Goal: Task Accomplishment & Management: Manage account settings

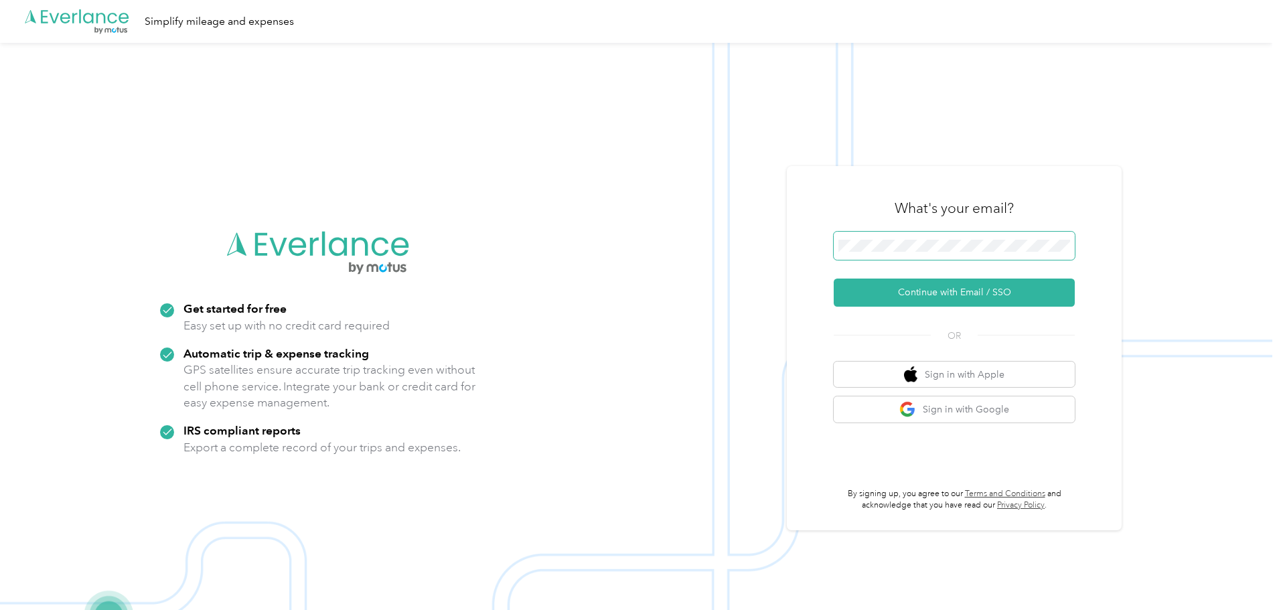
click at [918, 238] on span at bounding box center [954, 246] width 241 height 28
click at [947, 289] on button "Continue with Email / SSO" at bounding box center [954, 293] width 241 height 28
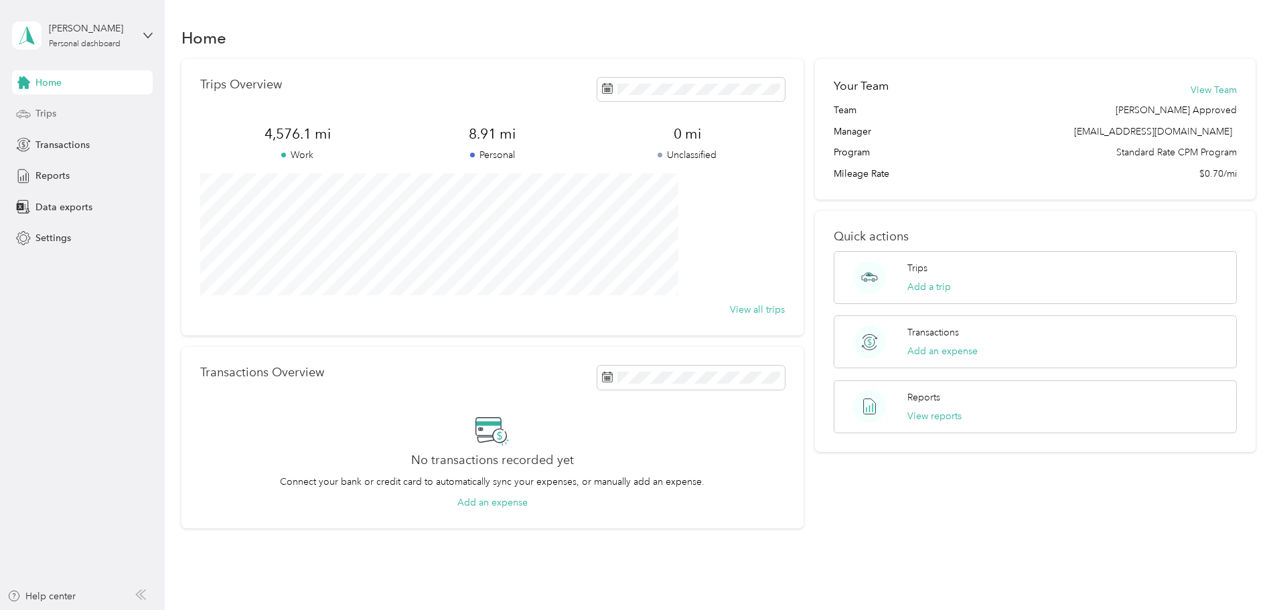
click at [76, 115] on div "Trips" at bounding box center [82, 114] width 141 height 24
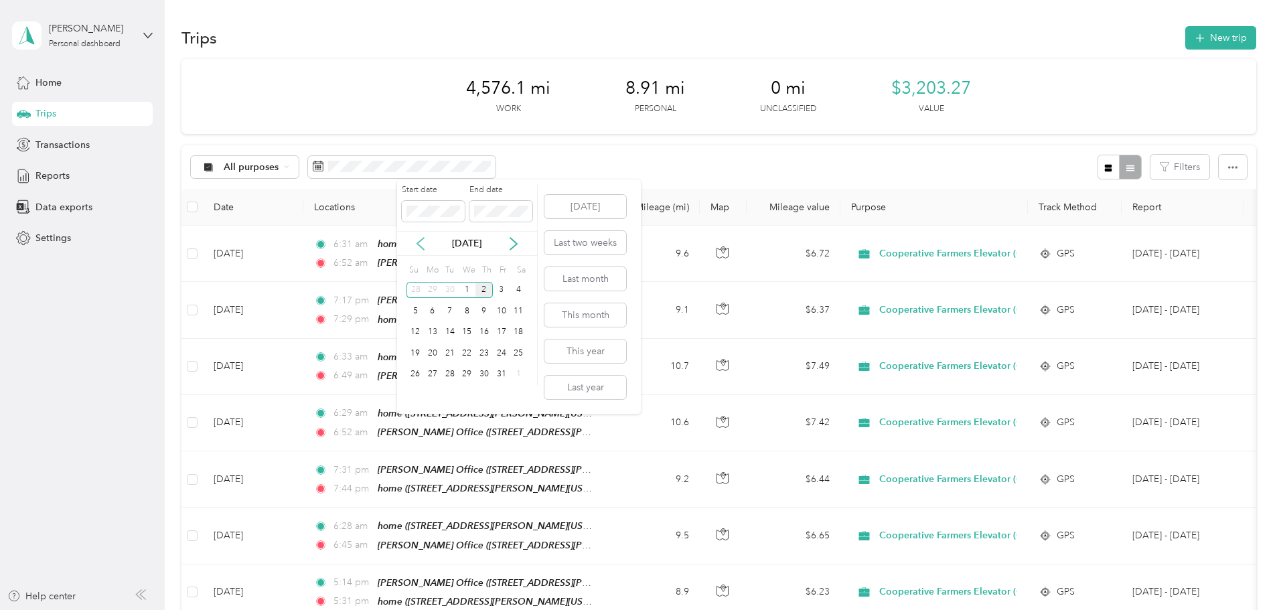
click at [418, 243] on icon at bounding box center [420, 244] width 7 height 12
click at [589, 281] on button "Last month" at bounding box center [586, 278] width 82 height 23
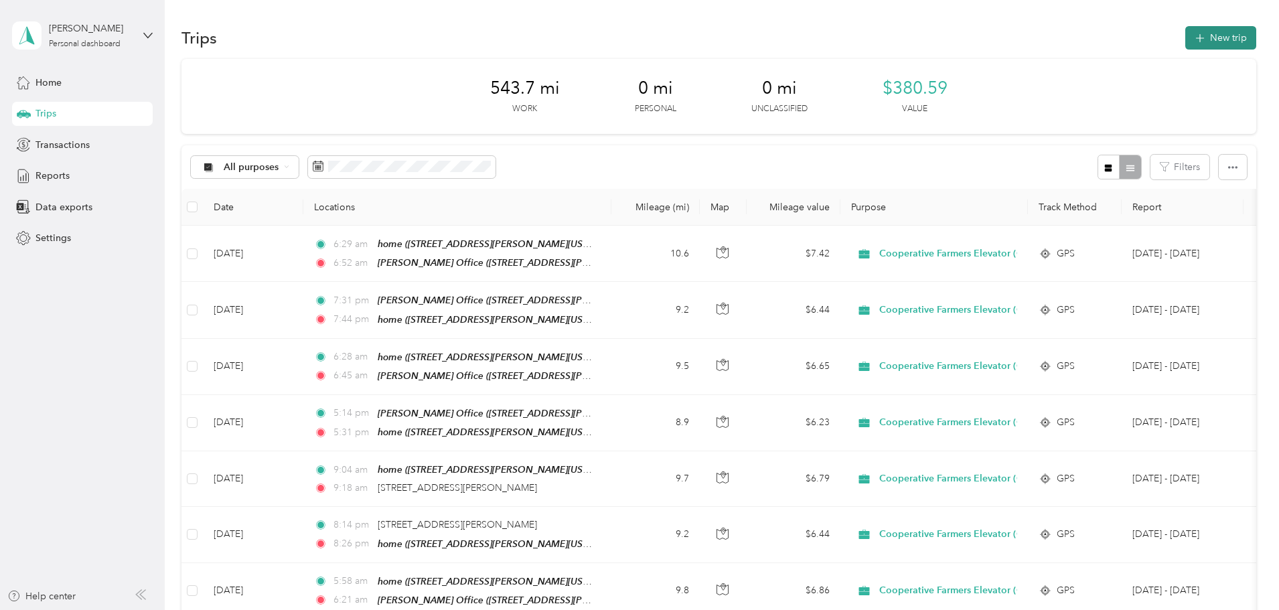
click at [1186, 38] on button "New trip" at bounding box center [1221, 37] width 71 height 23
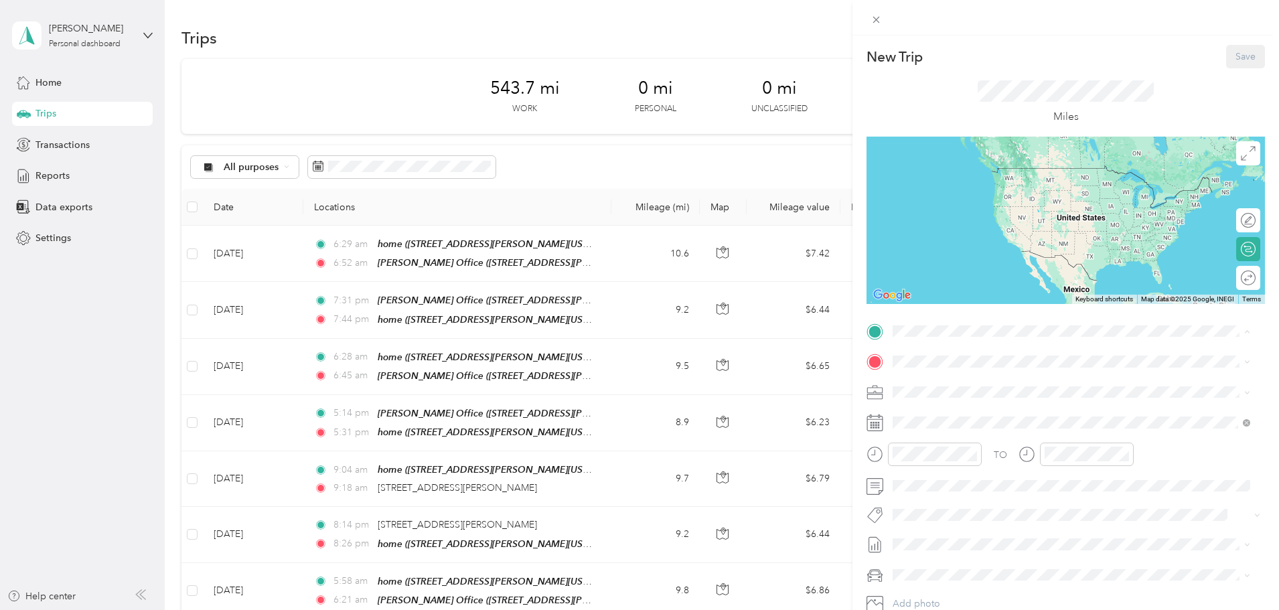
click at [1018, 427] on strong "[PERSON_NAME] Office" at bounding box center [1019, 433] width 109 height 12
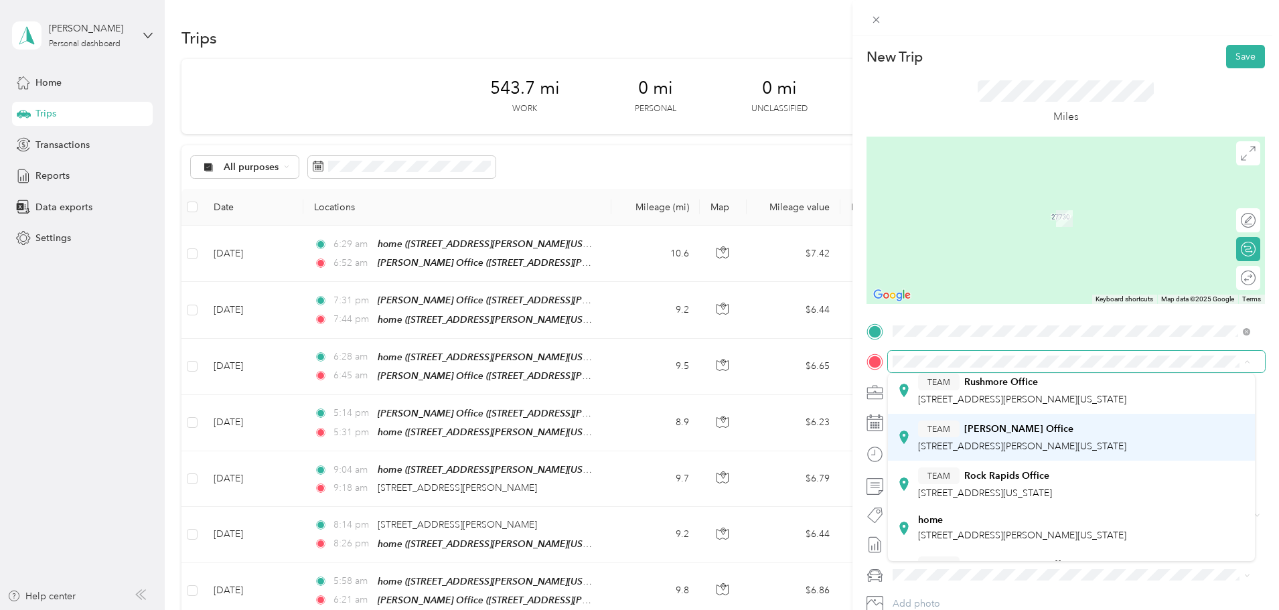
scroll to position [67, 0]
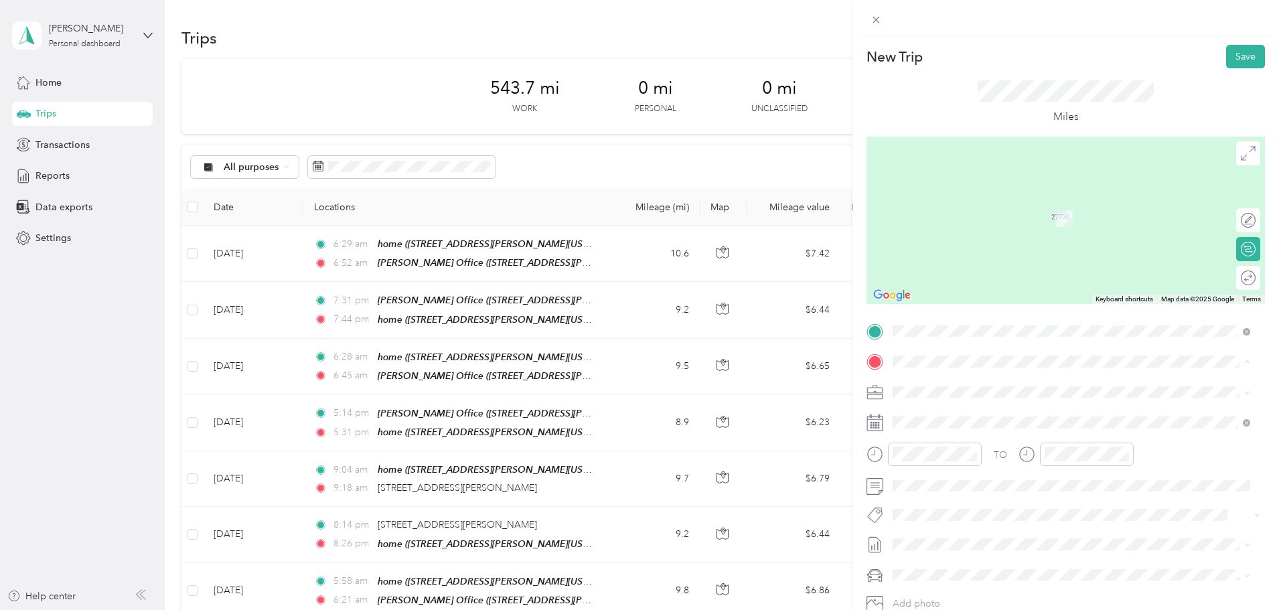
click at [970, 499] on span "[STREET_ADDRESS][PERSON_NAME][US_STATE]" at bounding box center [1022, 503] width 208 height 11
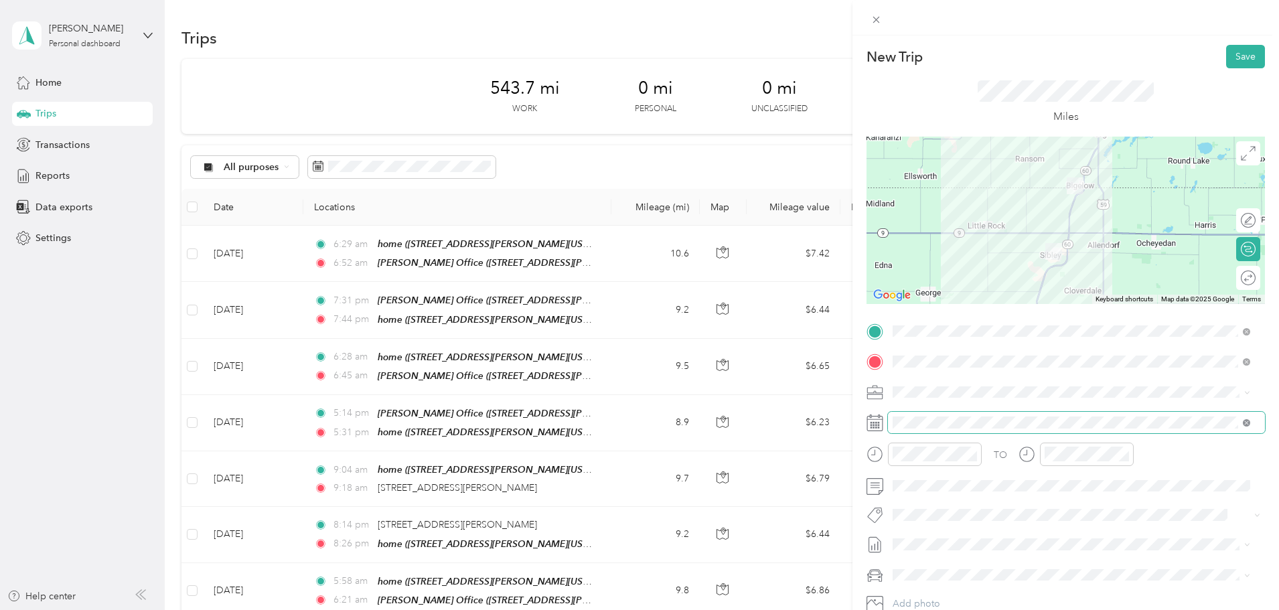
click at [1245, 425] on icon at bounding box center [1246, 422] width 7 height 7
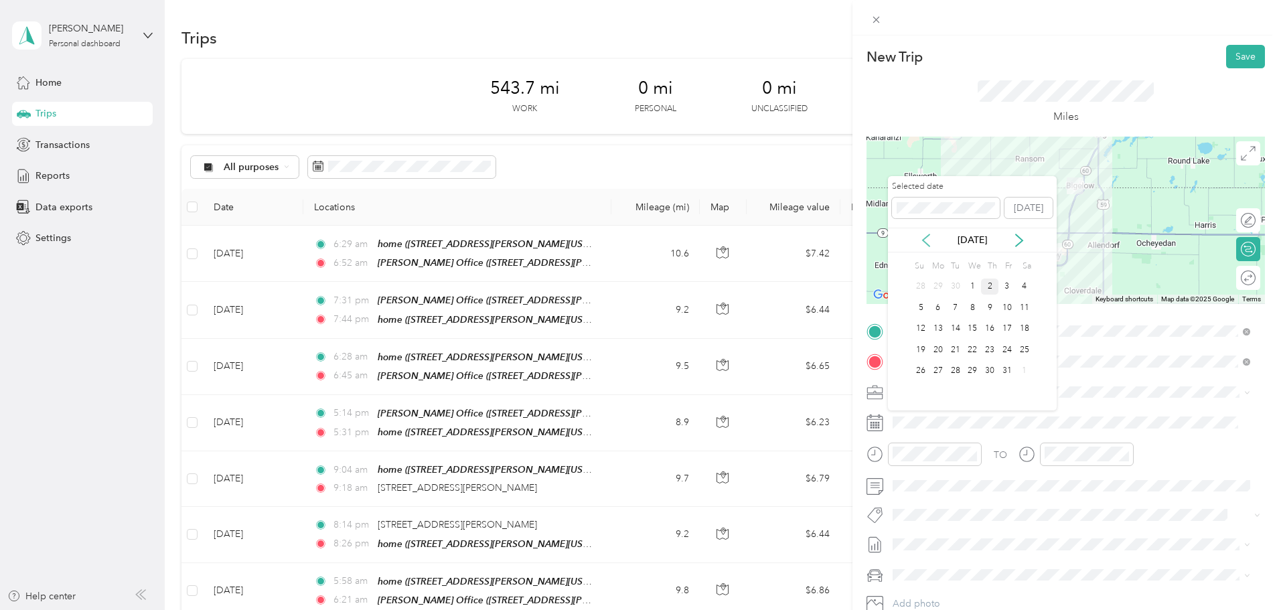
click at [929, 241] on icon at bounding box center [926, 240] width 13 height 13
click at [957, 368] on div "30" at bounding box center [955, 371] width 17 height 17
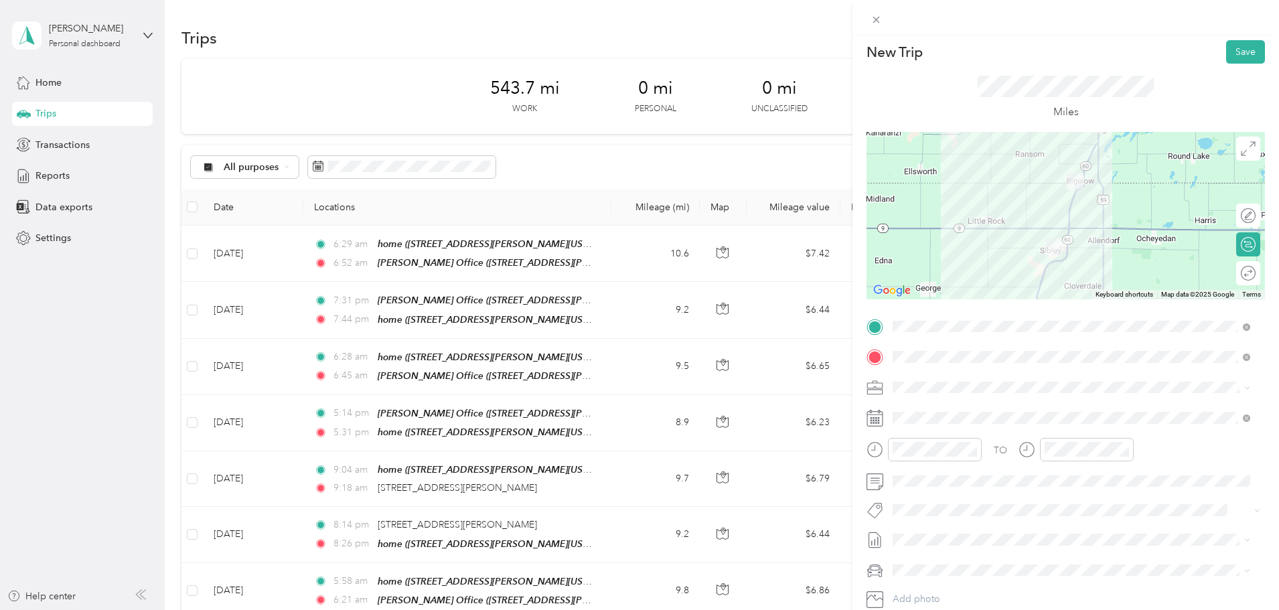
scroll to position [0, 0]
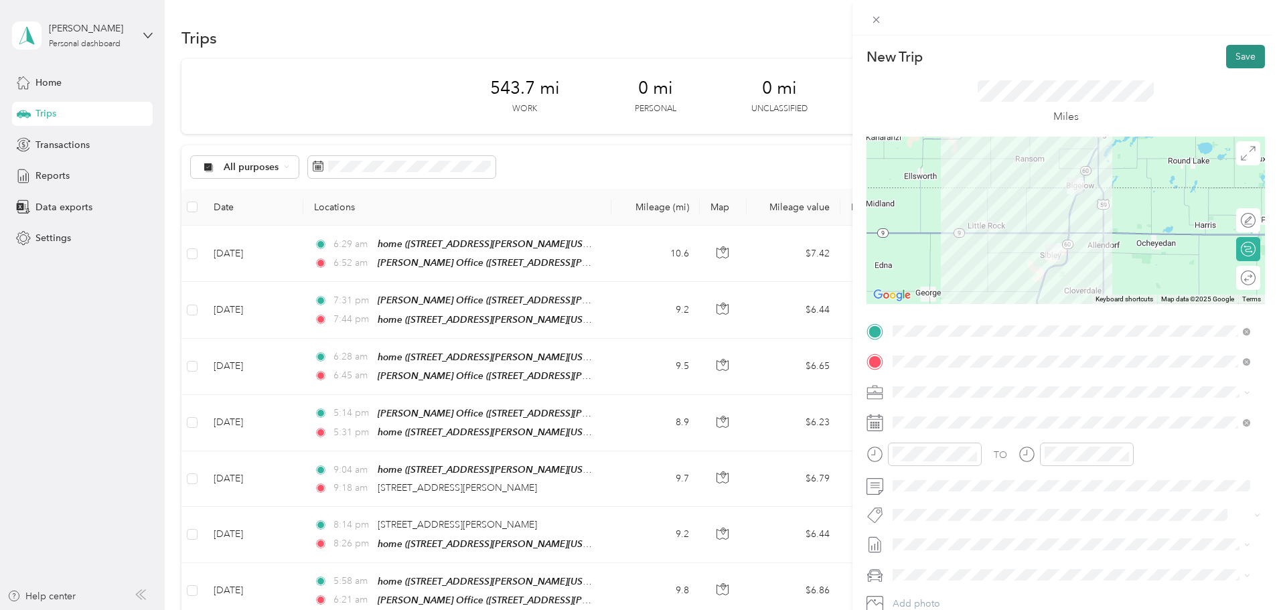
click at [1242, 58] on button "Save" at bounding box center [1245, 56] width 39 height 23
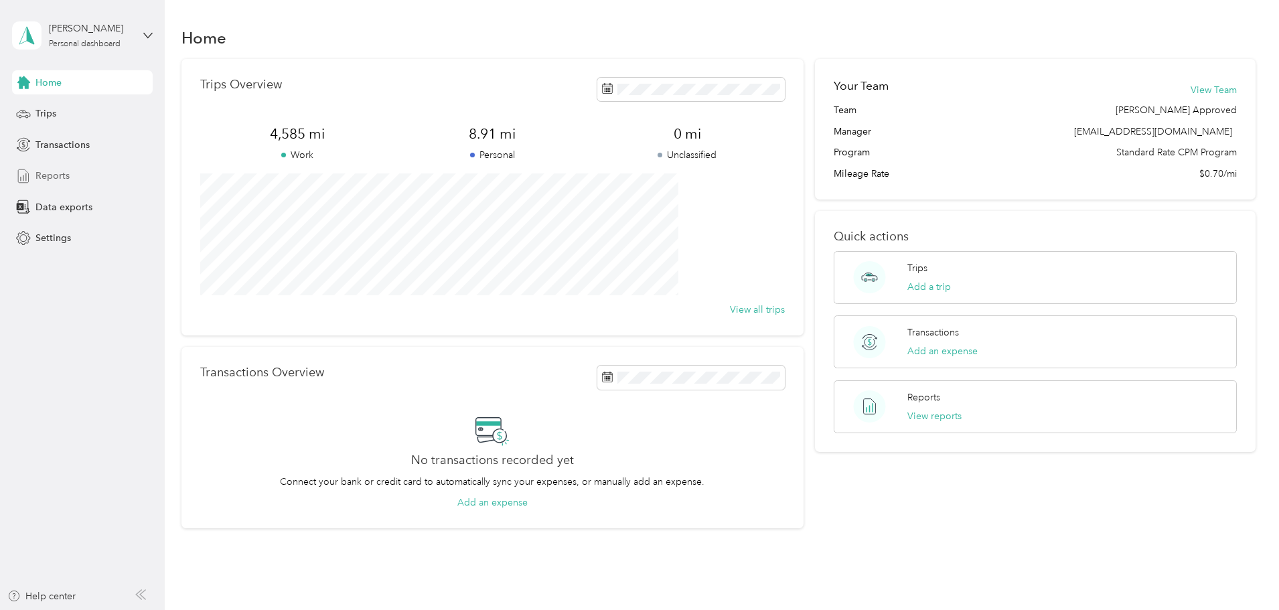
click at [50, 175] on span "Reports" at bounding box center [53, 176] width 34 height 14
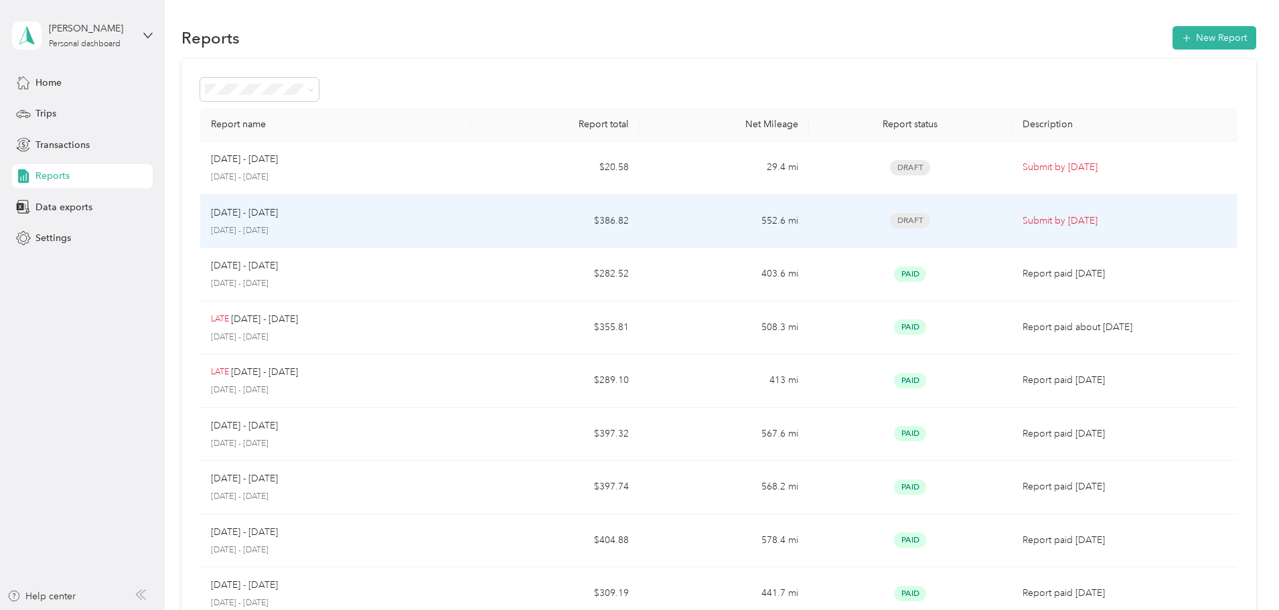
click at [278, 218] on p "[DATE] - [DATE]" at bounding box center [244, 213] width 67 height 15
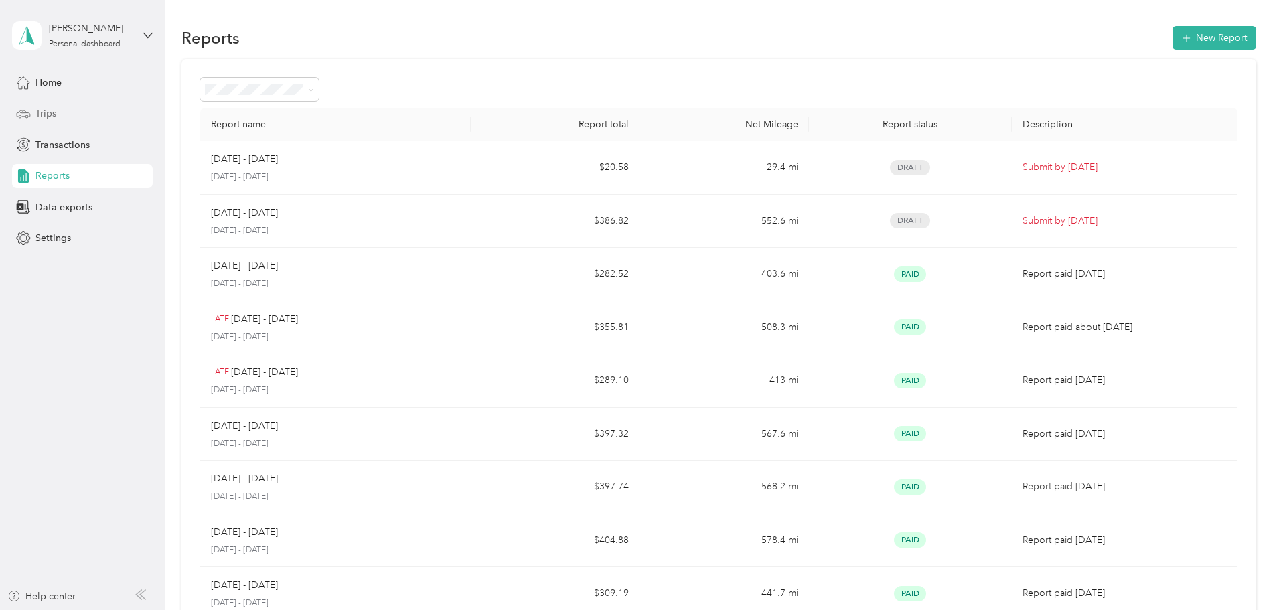
click at [54, 111] on span "Trips" at bounding box center [46, 114] width 21 height 14
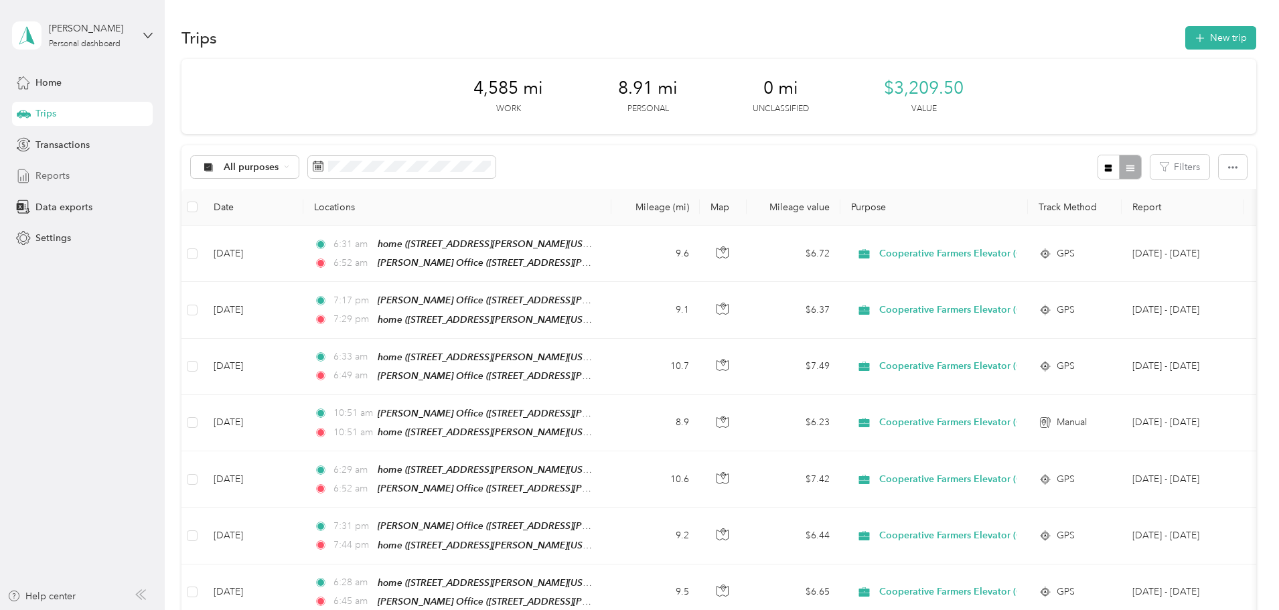
click at [52, 176] on span "Reports" at bounding box center [53, 176] width 34 height 14
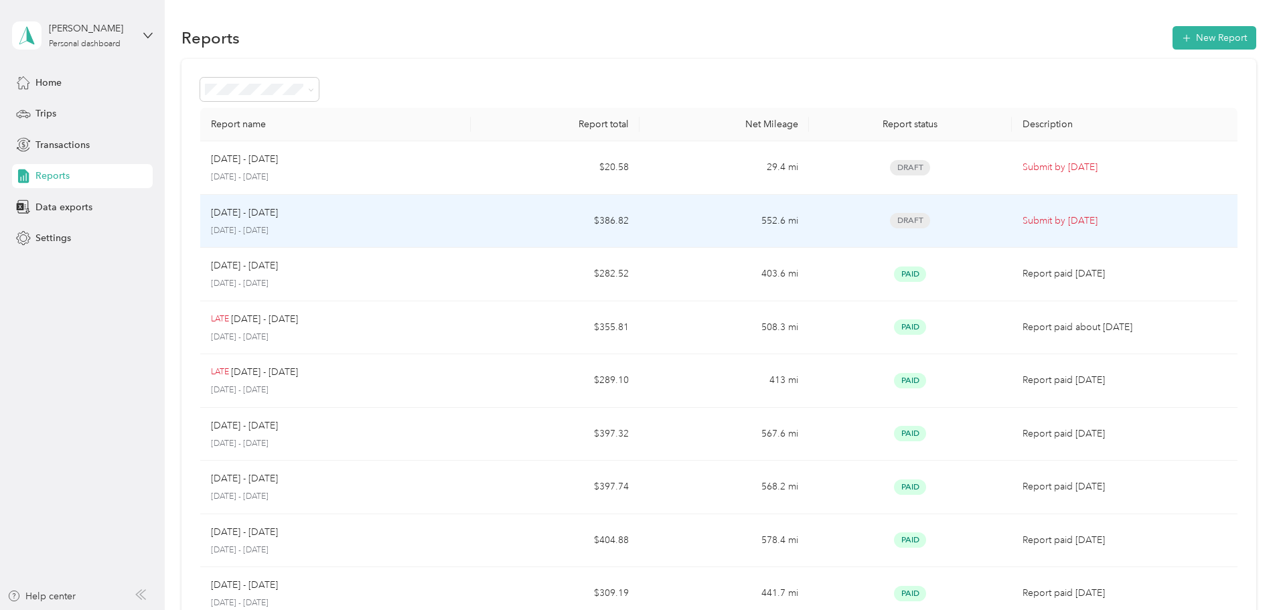
click at [278, 218] on p "[DATE] - [DATE]" at bounding box center [244, 213] width 67 height 15
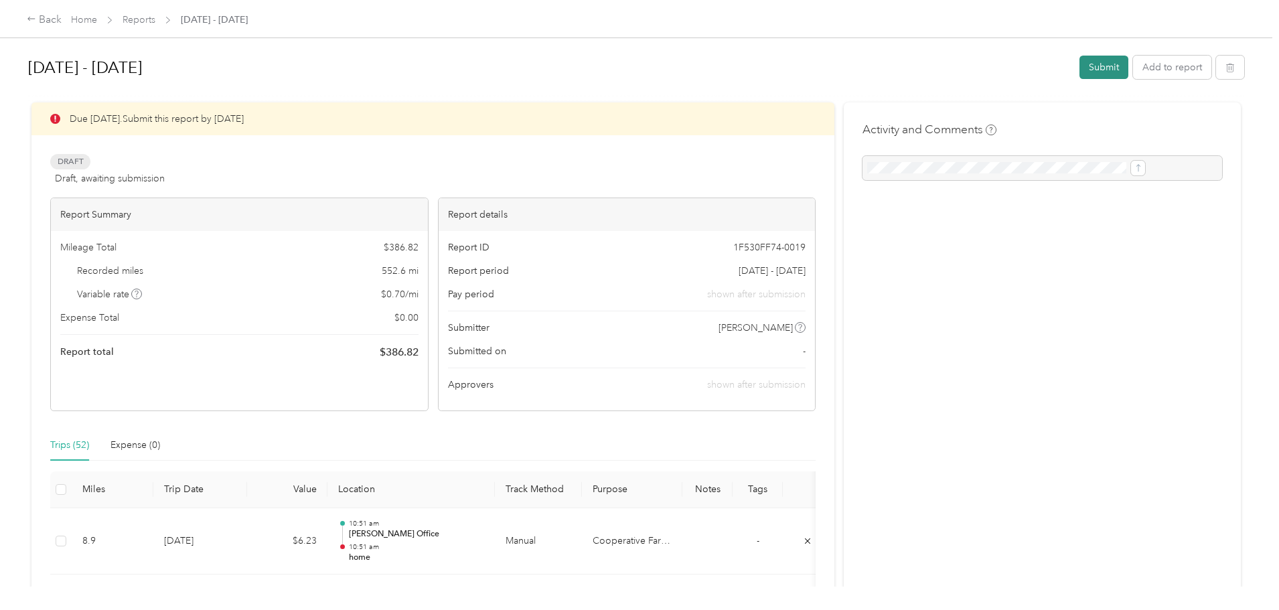
click at [1080, 69] on button "Submit" at bounding box center [1104, 67] width 49 height 23
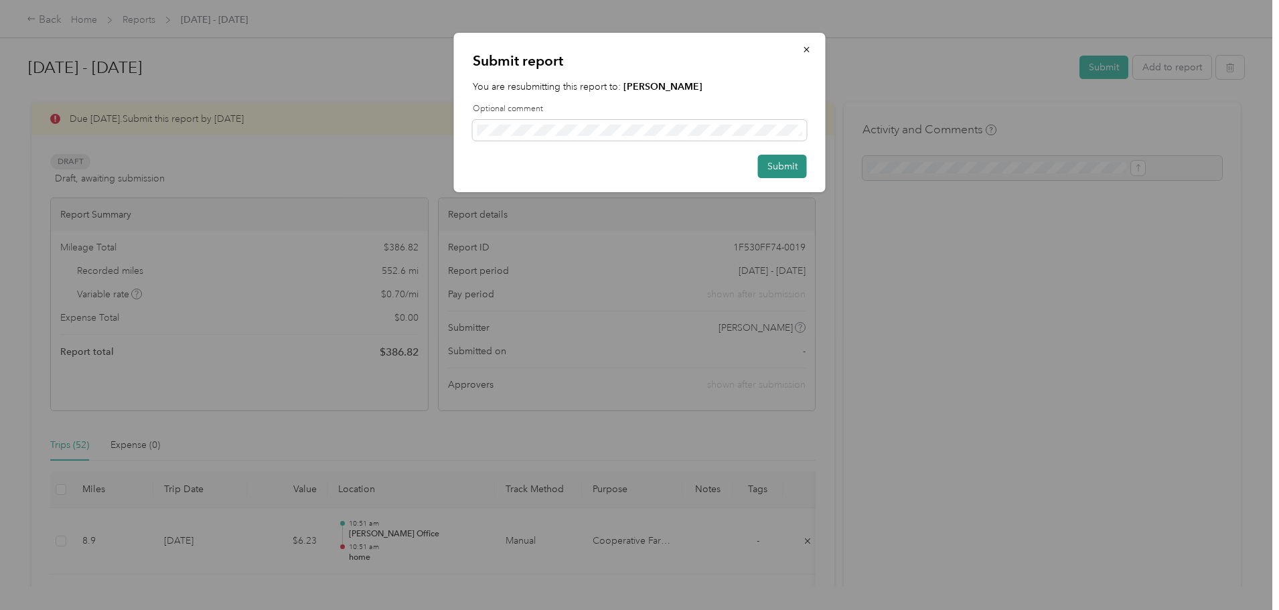
click at [796, 164] on button "Submit" at bounding box center [782, 166] width 49 height 23
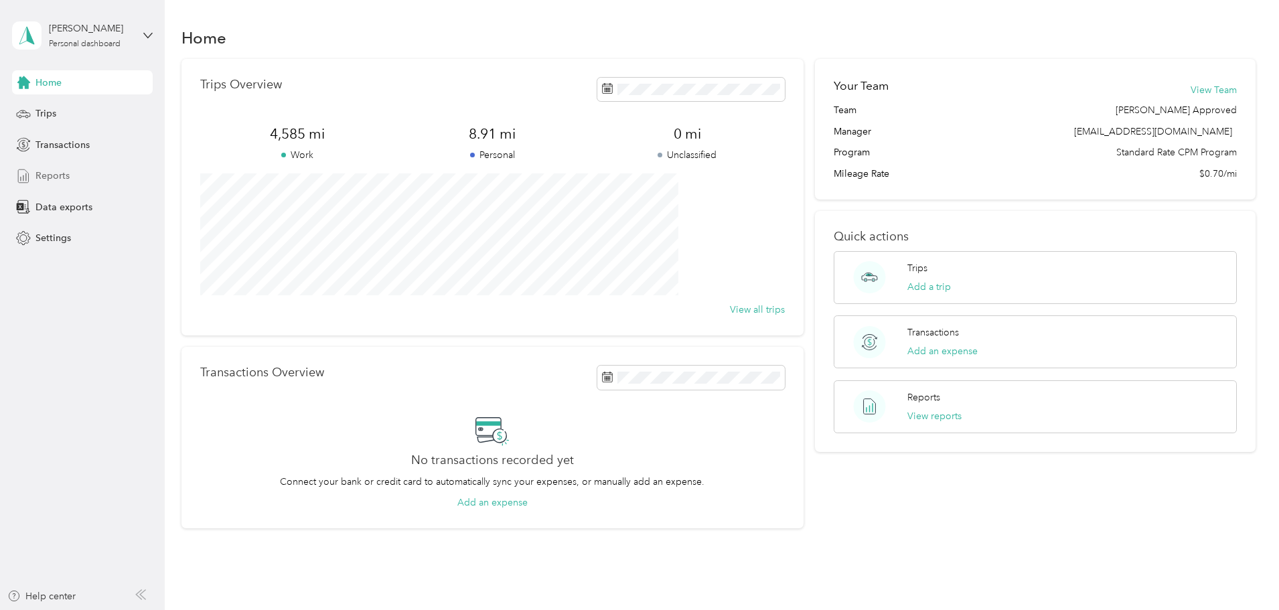
click at [59, 173] on span "Reports" at bounding box center [53, 176] width 34 height 14
